Goal: Navigation & Orientation: Find specific page/section

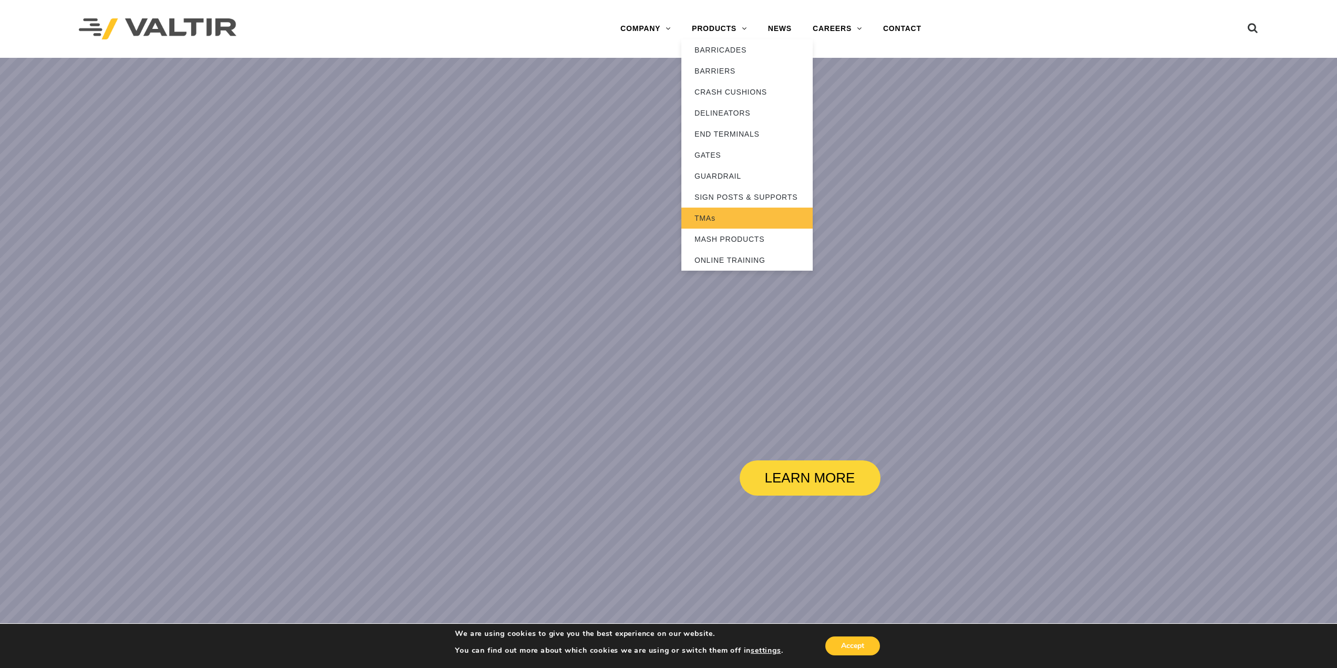
click at [709, 221] on link "TMAs" at bounding box center [746, 218] width 131 height 21
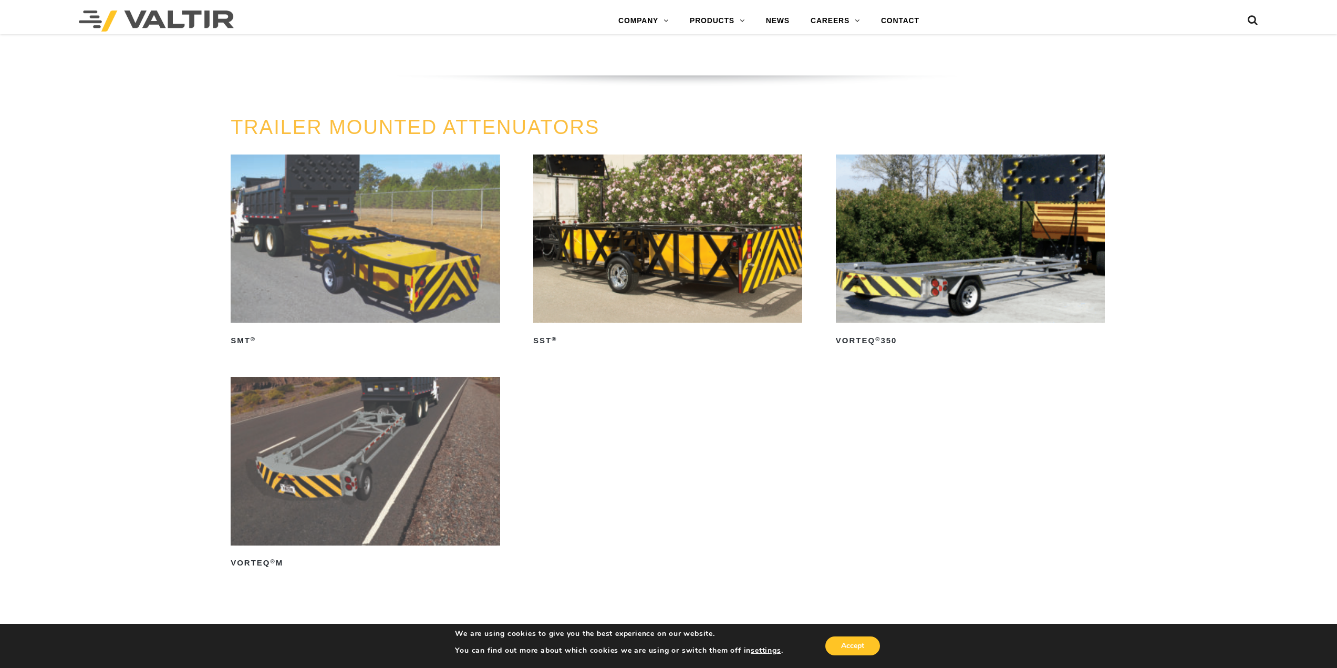
scroll to position [1170, 0]
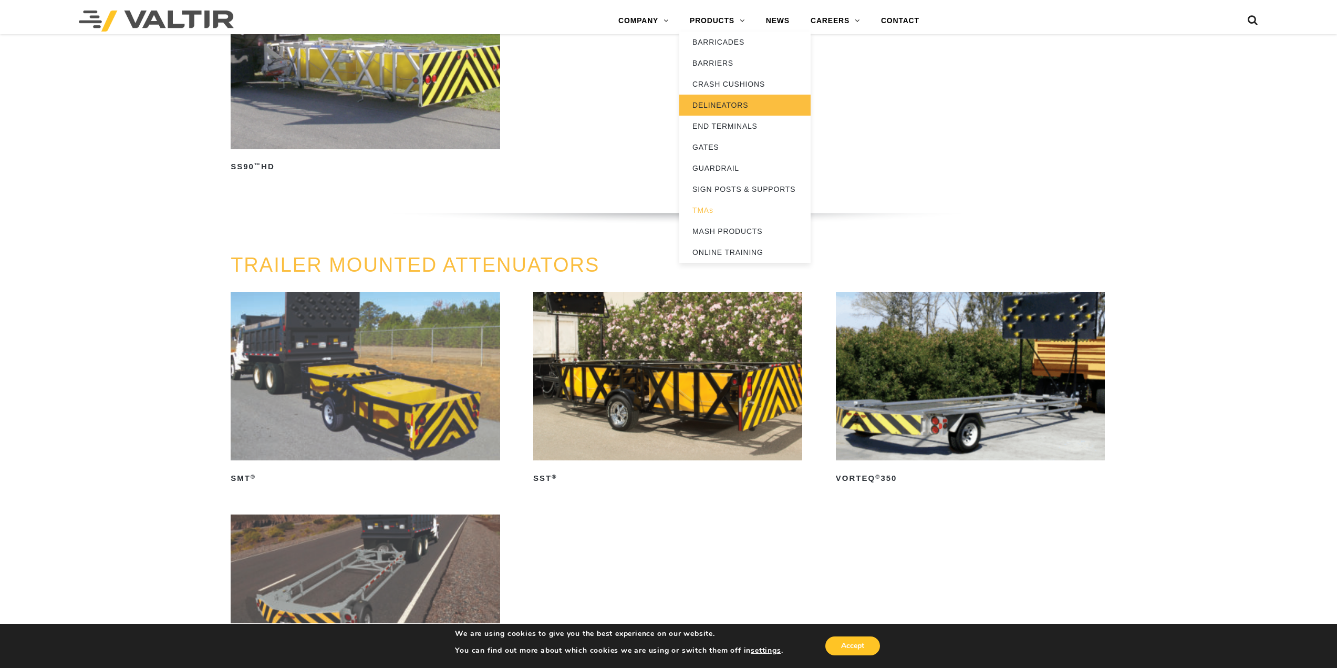
click at [733, 105] on link "DELINEATORS" at bounding box center [744, 105] width 131 height 21
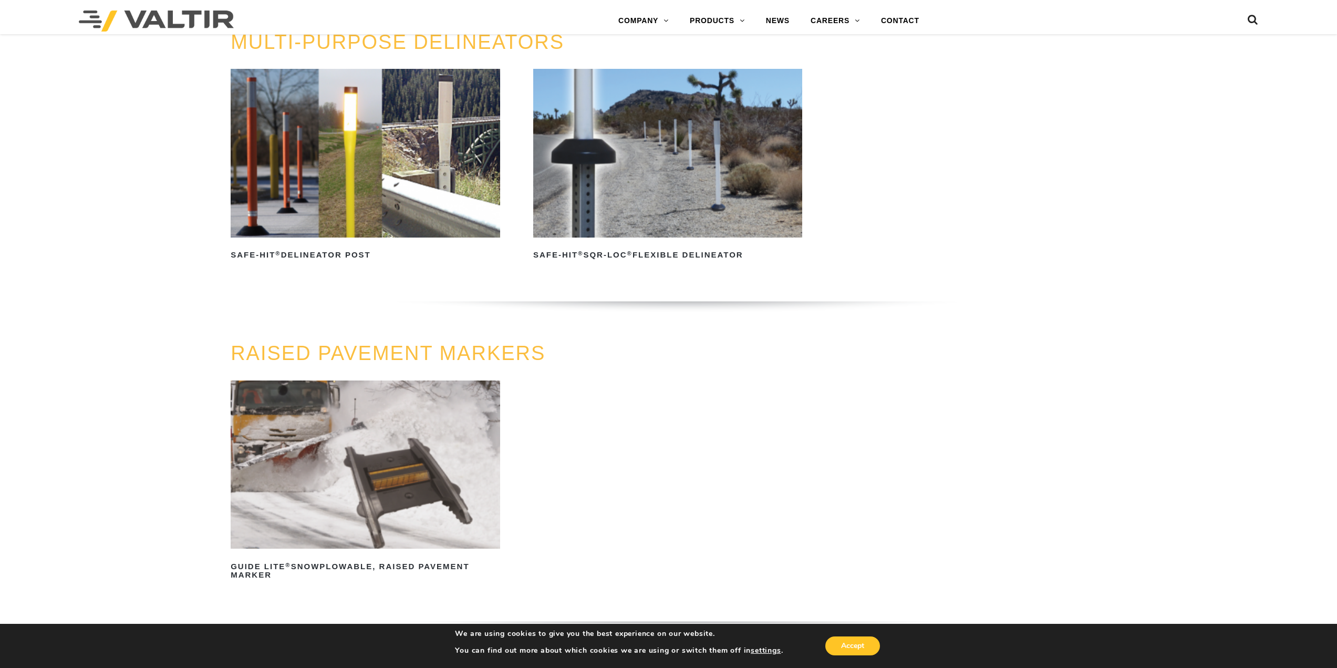
scroll to position [420, 0]
